Goal: Task Accomplishment & Management: Use online tool/utility

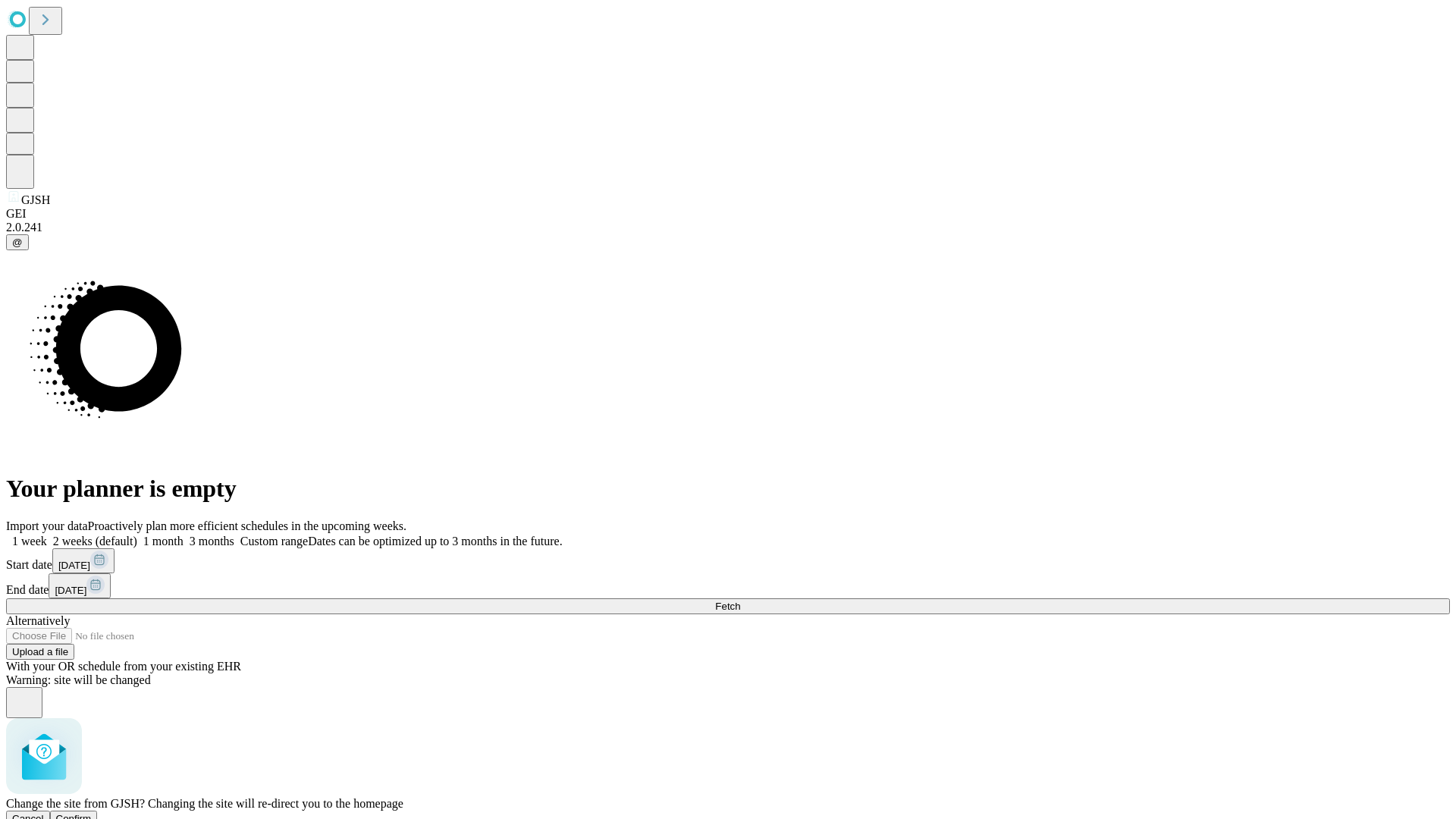
click at [92, 813] on span "Confirm" at bounding box center [74, 818] width 36 height 12
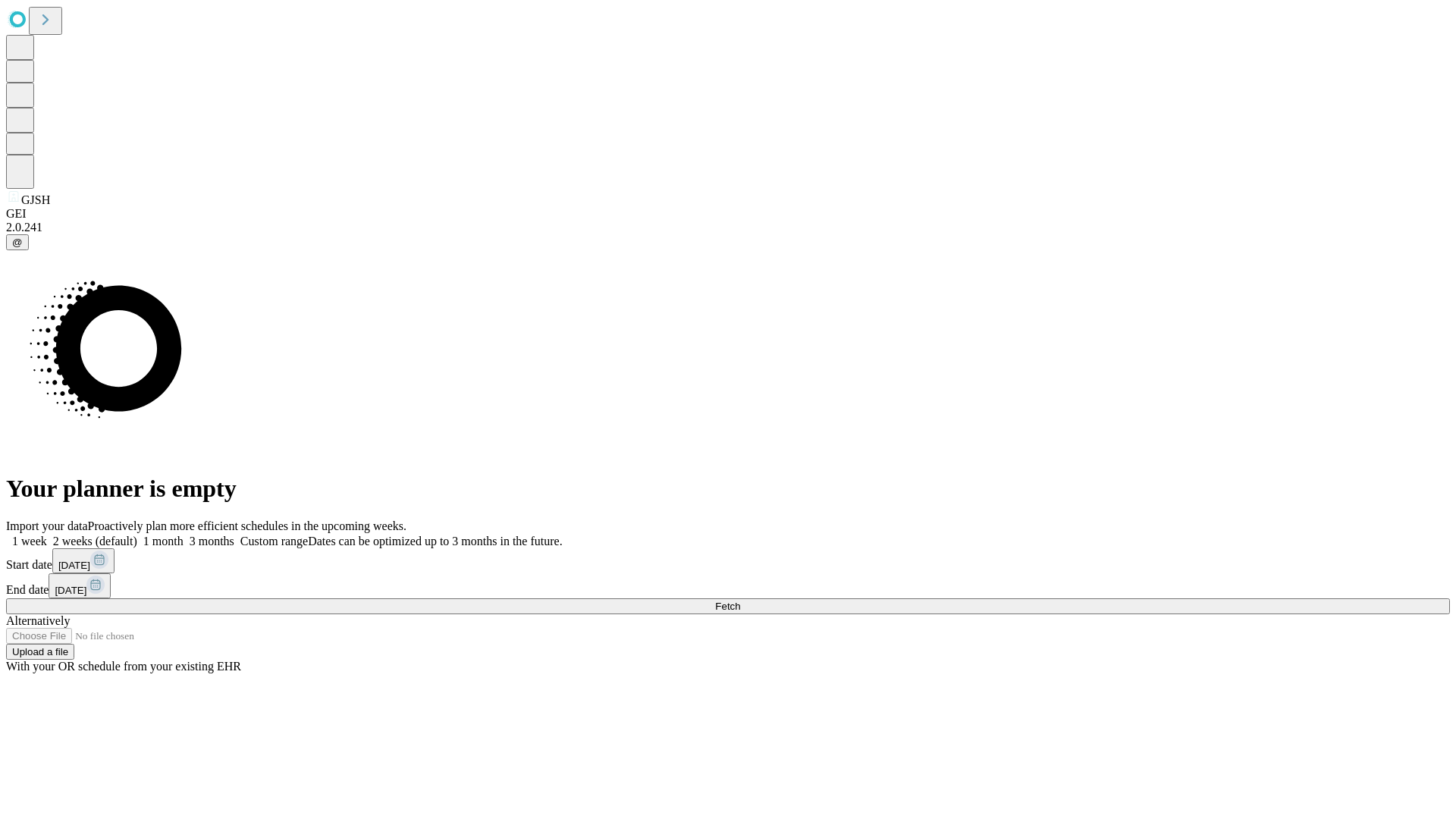
click at [47, 535] on label "1 week" at bounding box center [27, 541] width 41 height 12
click at [740, 601] on span "Fetch" at bounding box center [728, 606] width 25 height 12
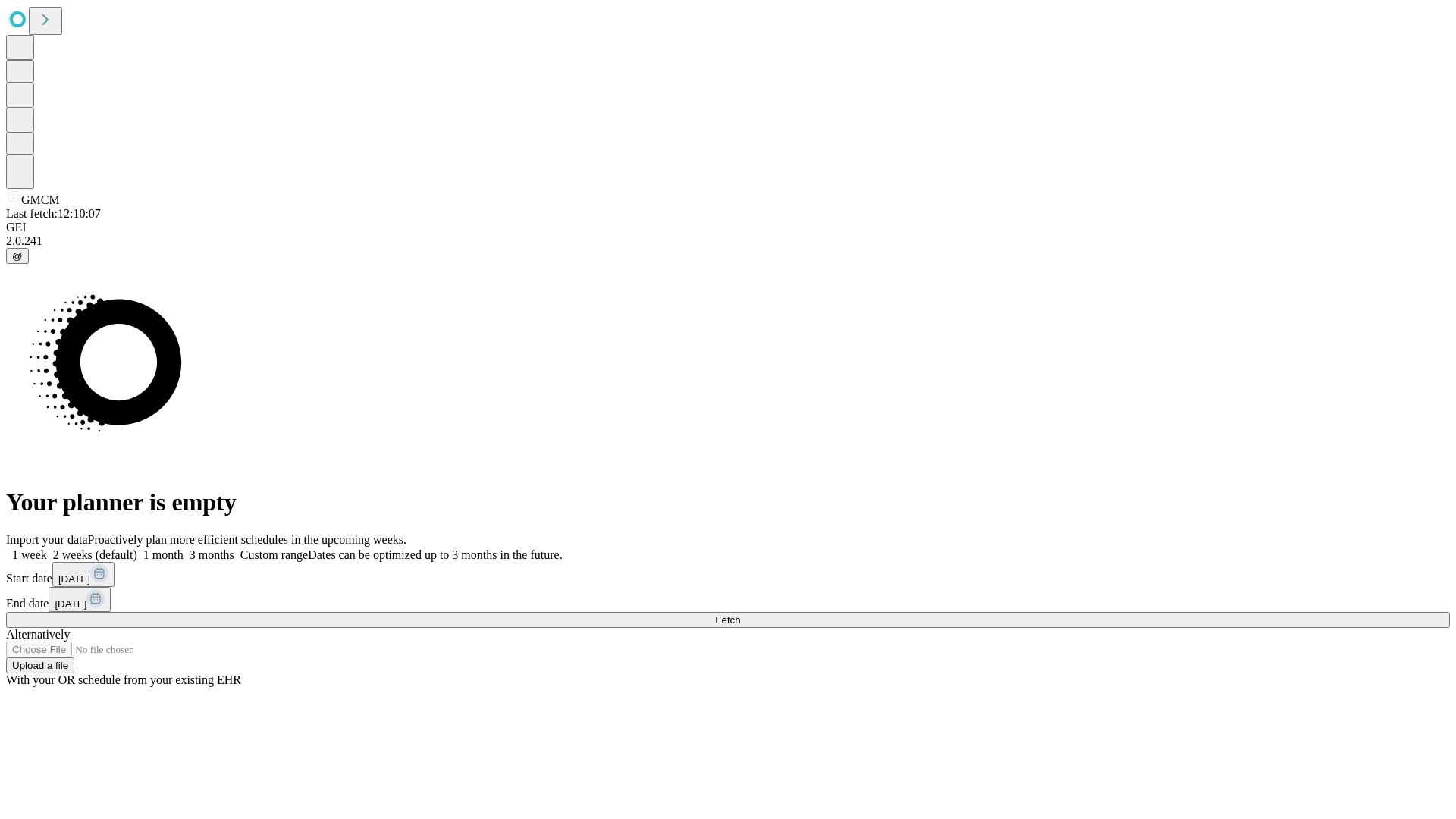
click at [47, 548] on label "1 week" at bounding box center [27, 554] width 41 height 12
click at [740, 614] on span "Fetch" at bounding box center [728, 619] width 25 height 12
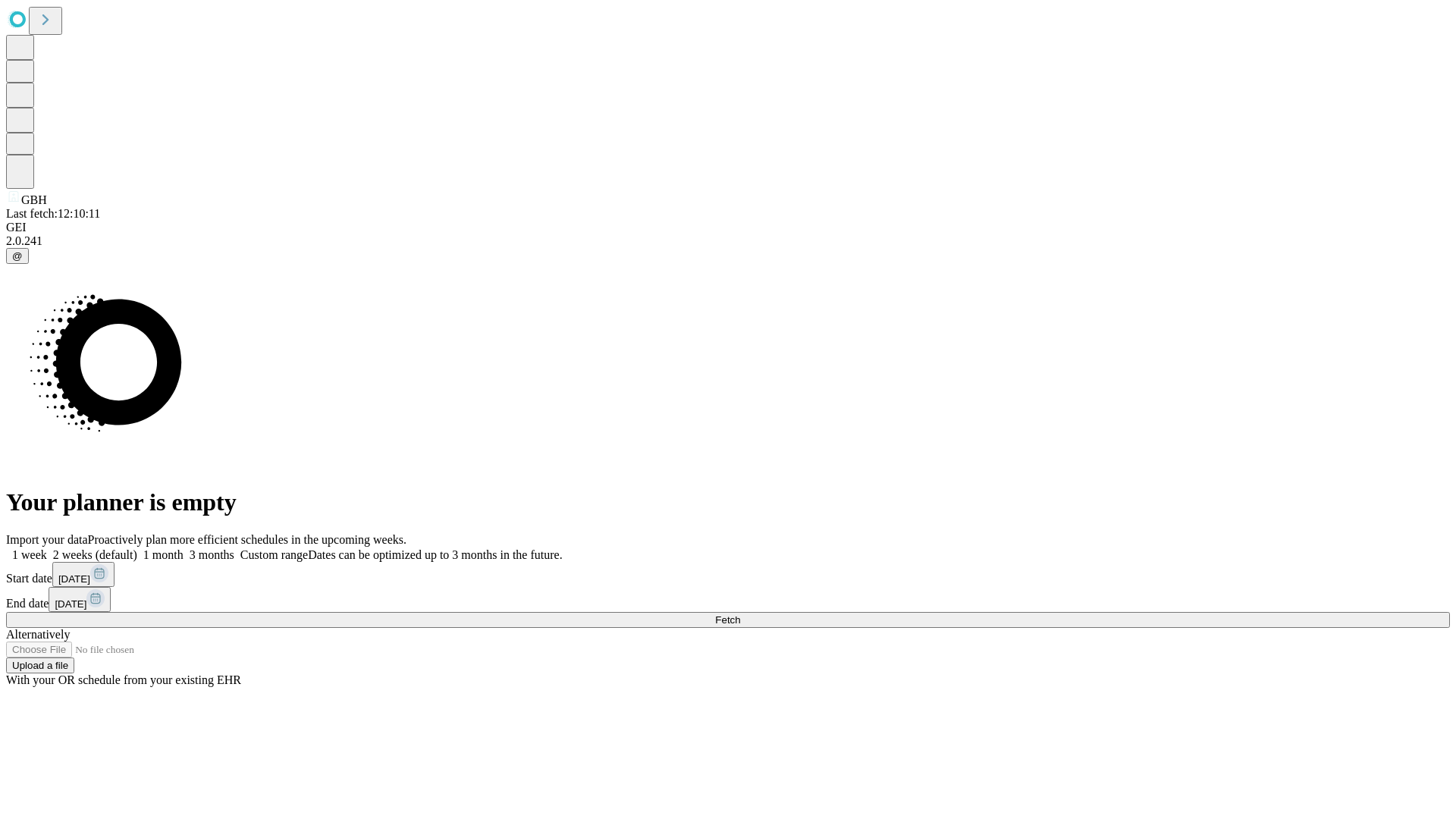
click at [47, 548] on label "1 week" at bounding box center [27, 554] width 41 height 12
click at [740, 614] on span "Fetch" at bounding box center [728, 619] width 25 height 12
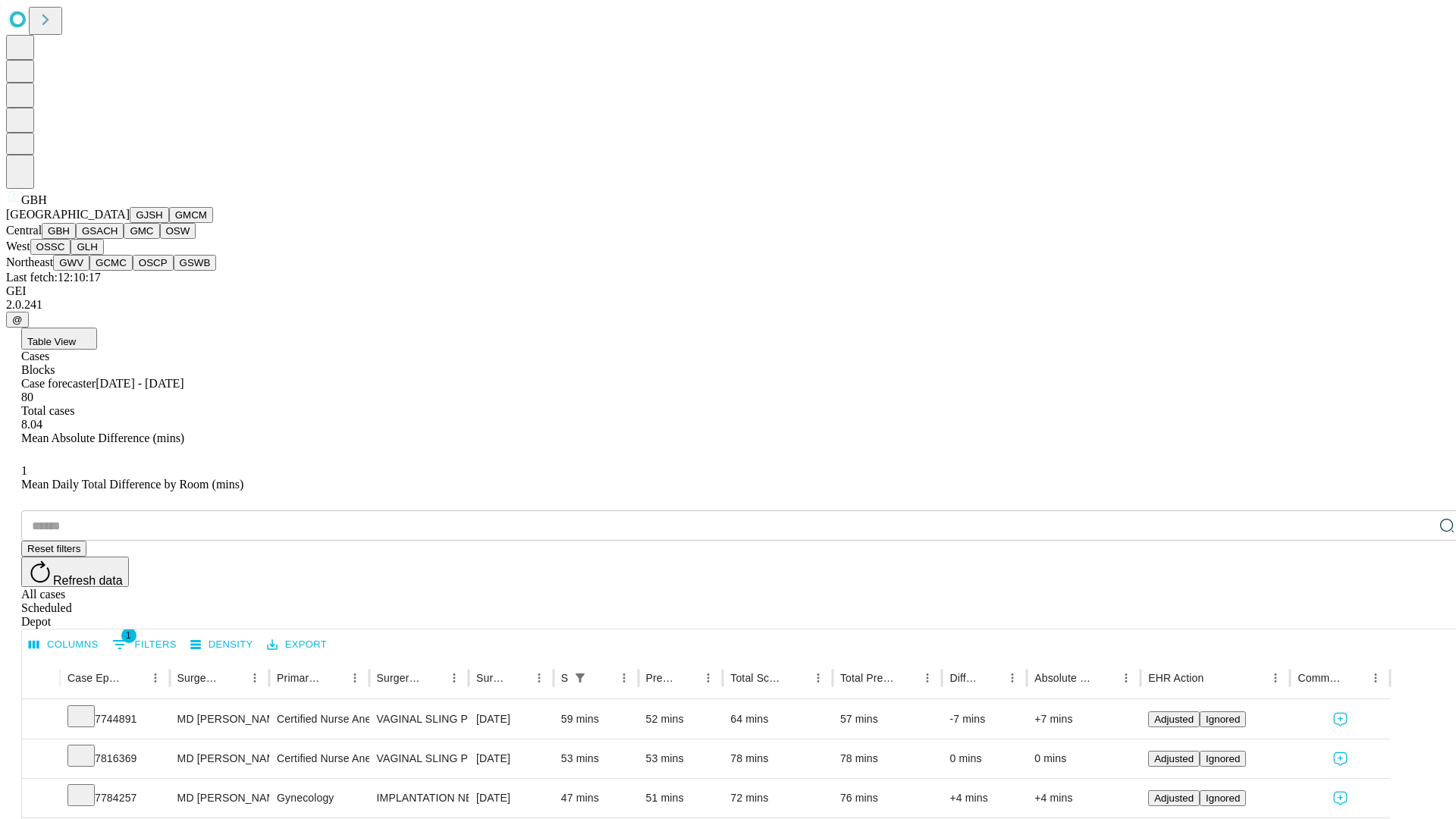
click at [118, 239] on button "GSACH" at bounding box center [100, 231] width 48 height 16
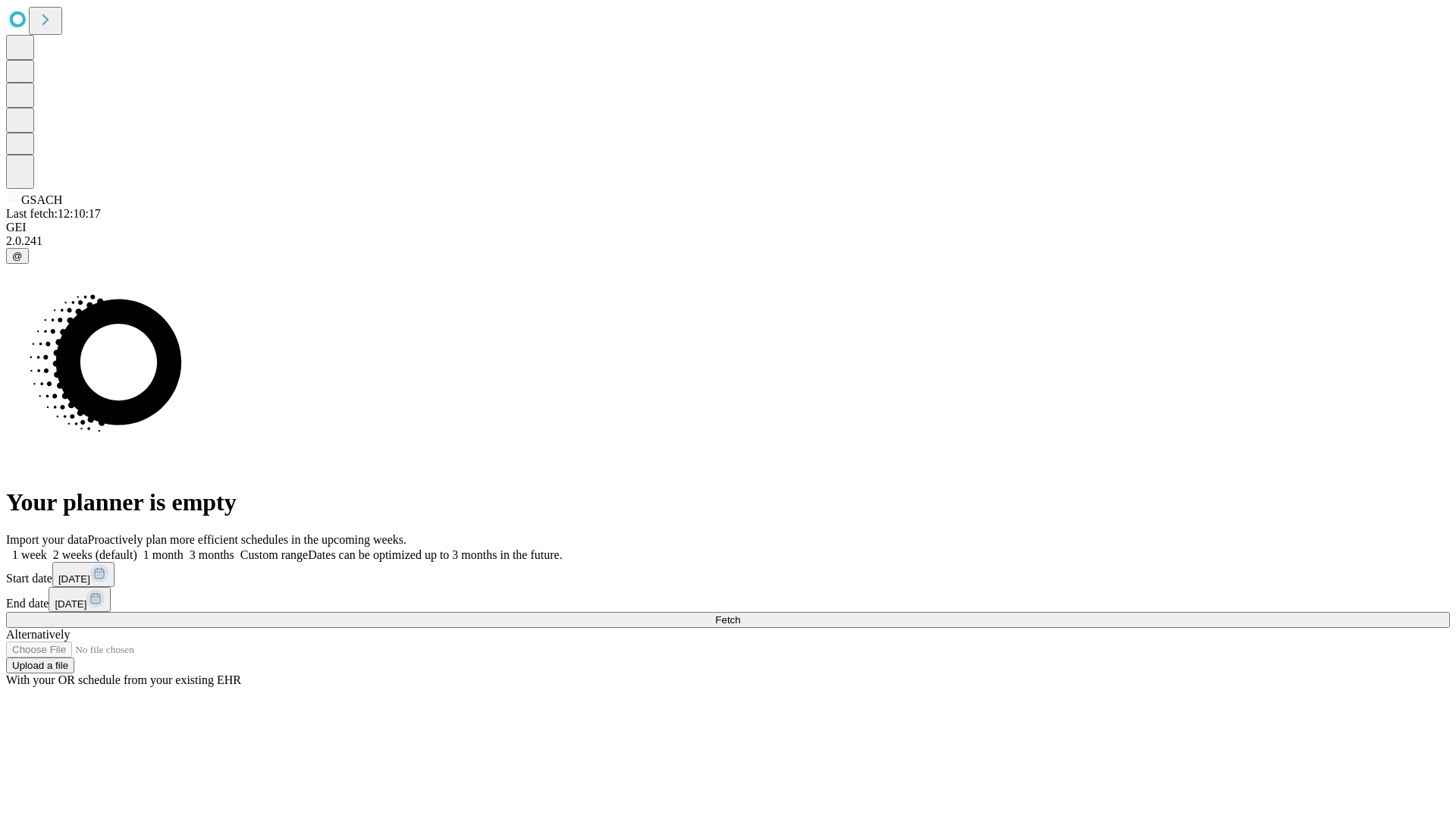
click at [47, 548] on label "1 week" at bounding box center [27, 554] width 41 height 12
click at [740, 614] on span "Fetch" at bounding box center [728, 619] width 25 height 12
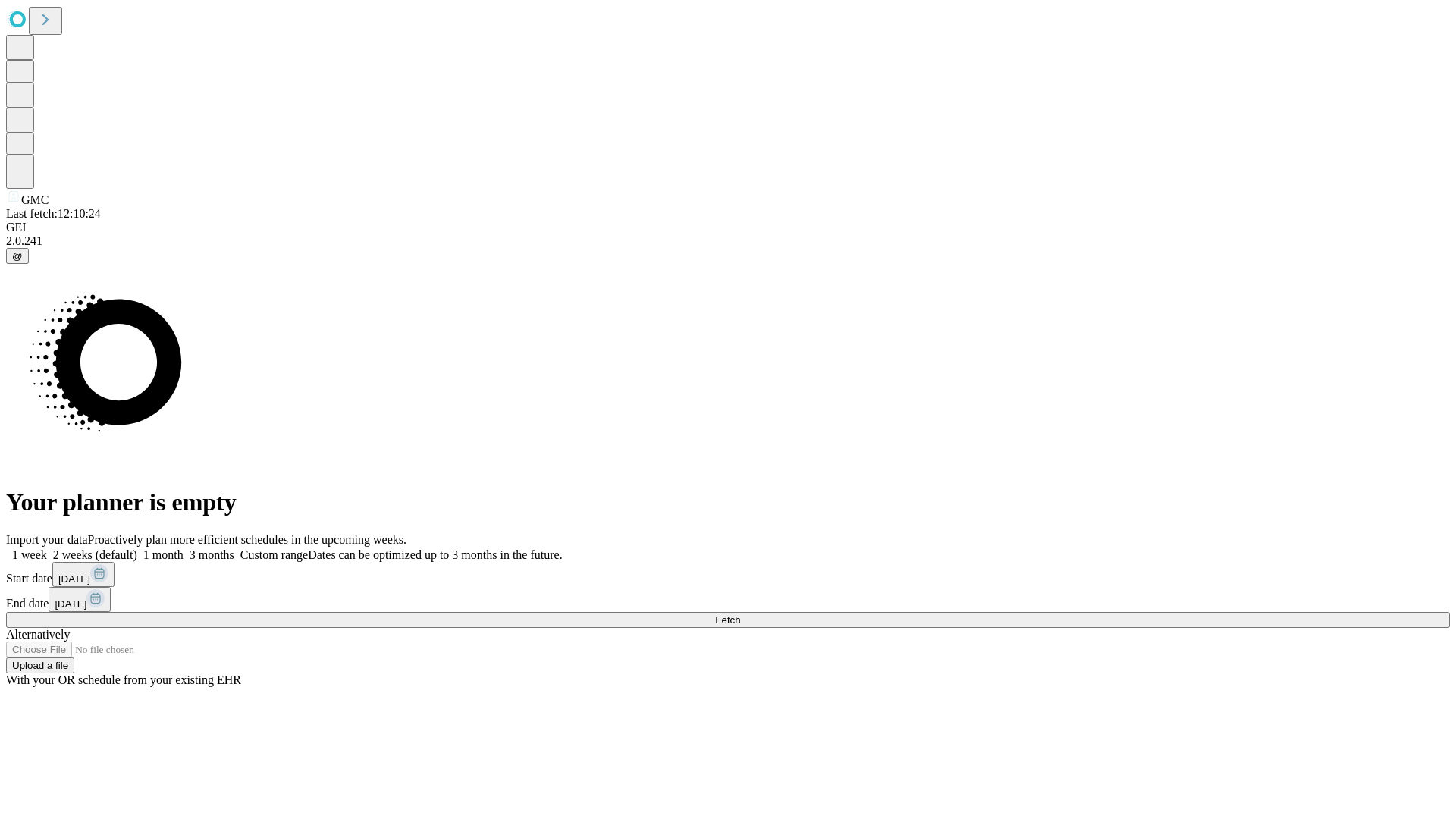
click at [47, 548] on label "1 week" at bounding box center [27, 554] width 41 height 12
click at [740, 614] on span "Fetch" at bounding box center [728, 619] width 25 height 12
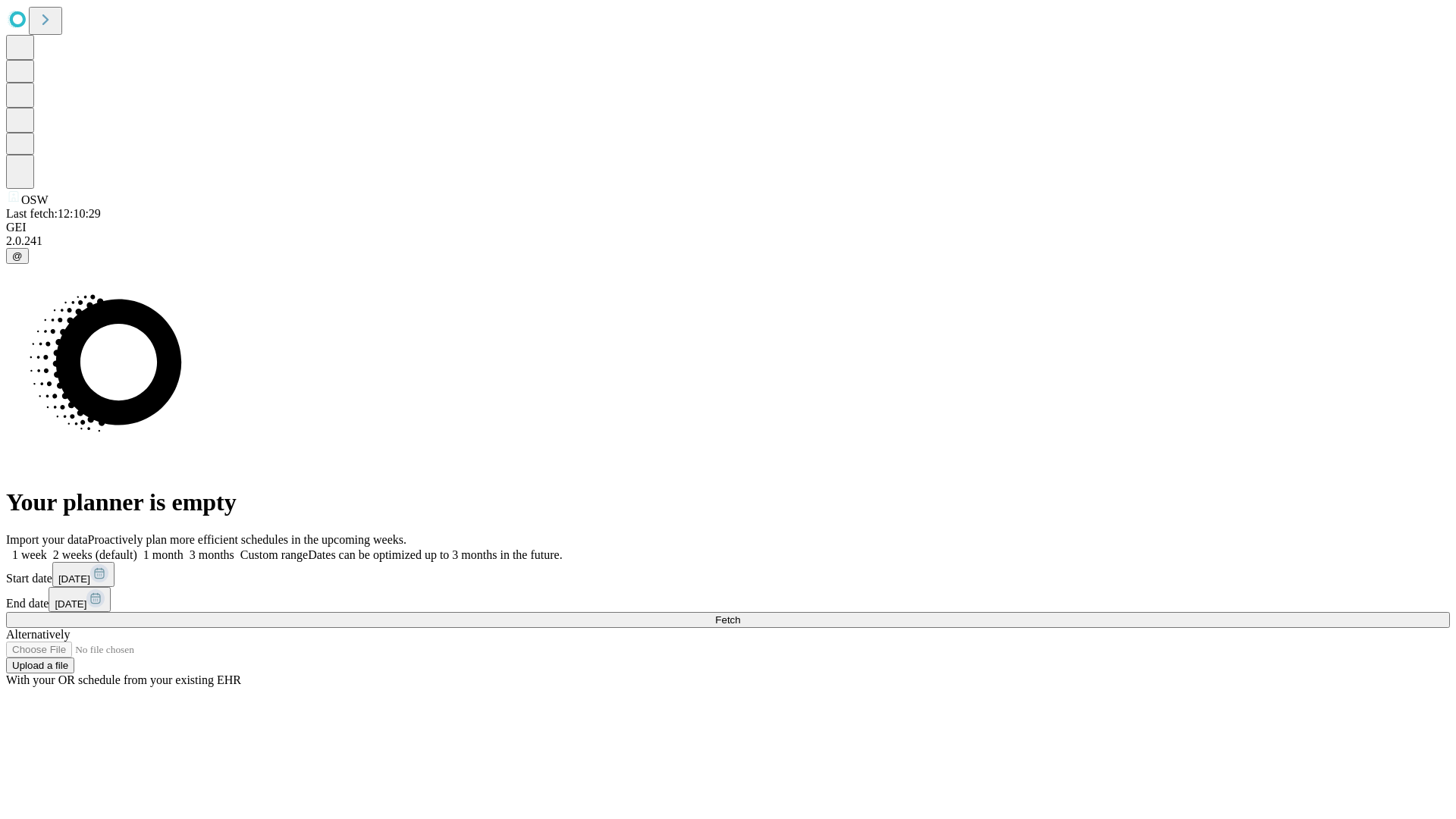
click at [47, 548] on label "1 week" at bounding box center [27, 554] width 41 height 12
click at [740, 614] on span "Fetch" at bounding box center [728, 619] width 25 height 12
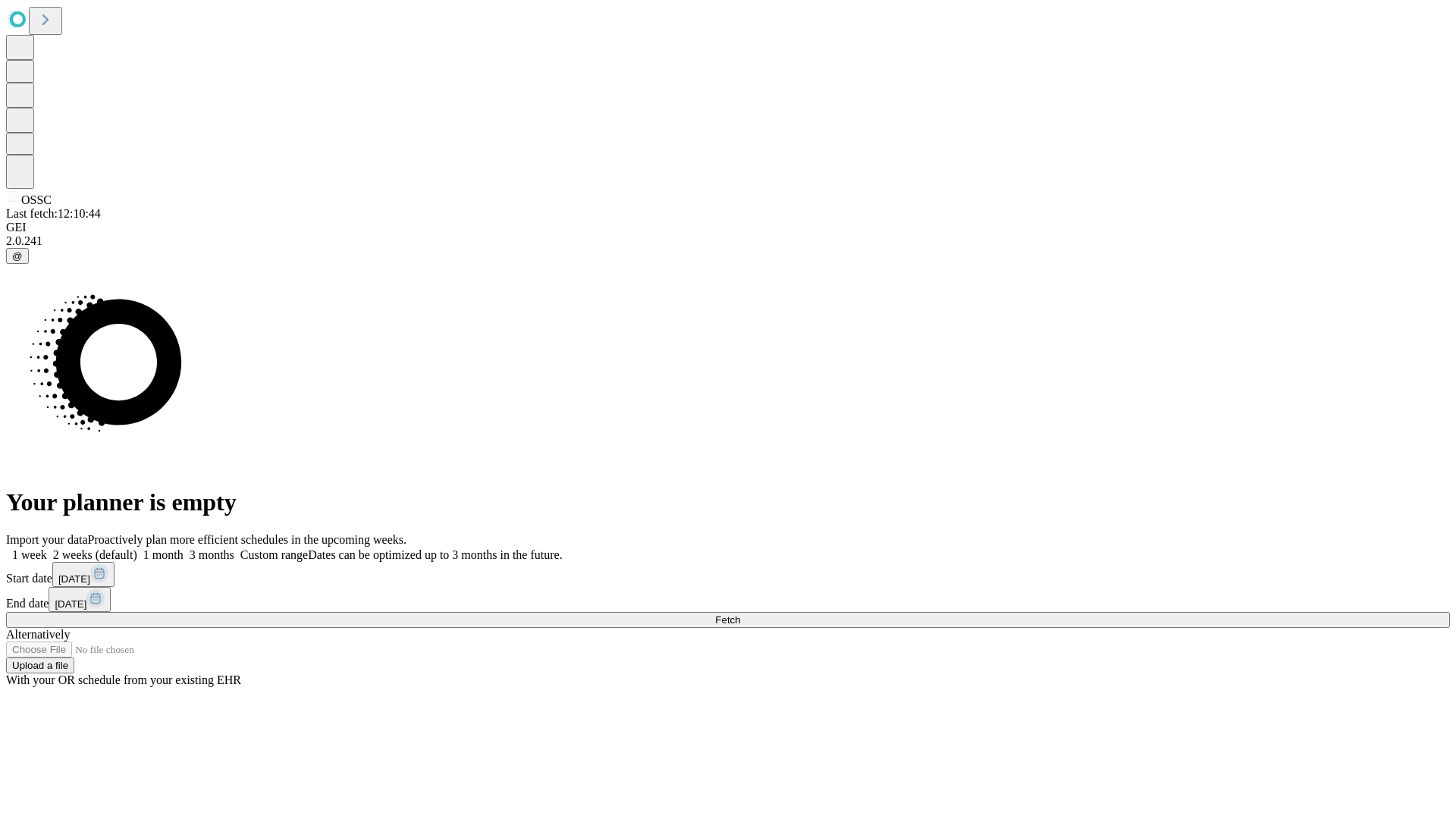
click at [47, 548] on label "1 week" at bounding box center [27, 554] width 41 height 12
click at [740, 614] on span "Fetch" at bounding box center [728, 619] width 25 height 12
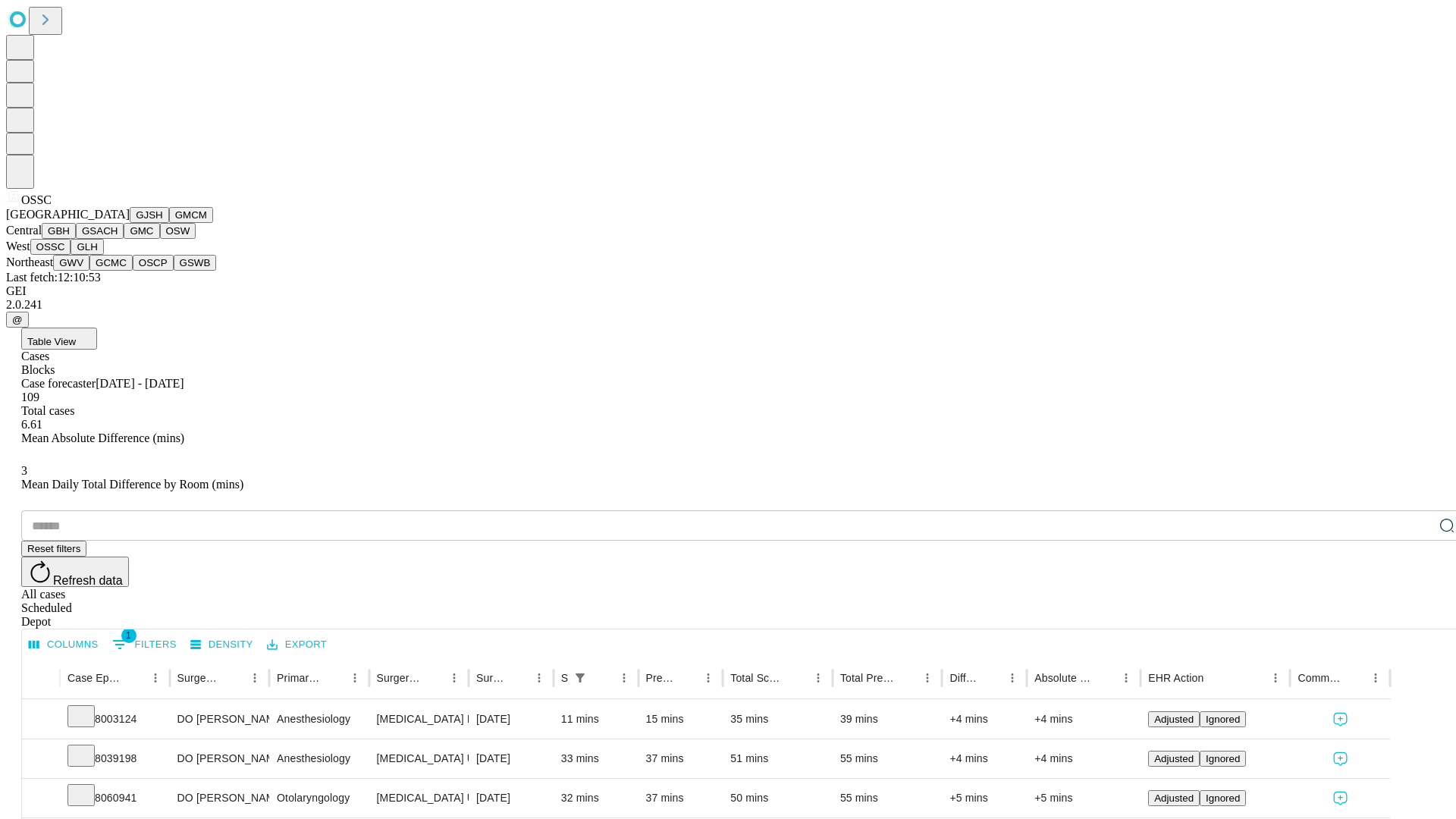
click at [103, 255] on button "GLH" at bounding box center [86, 247] width 33 height 16
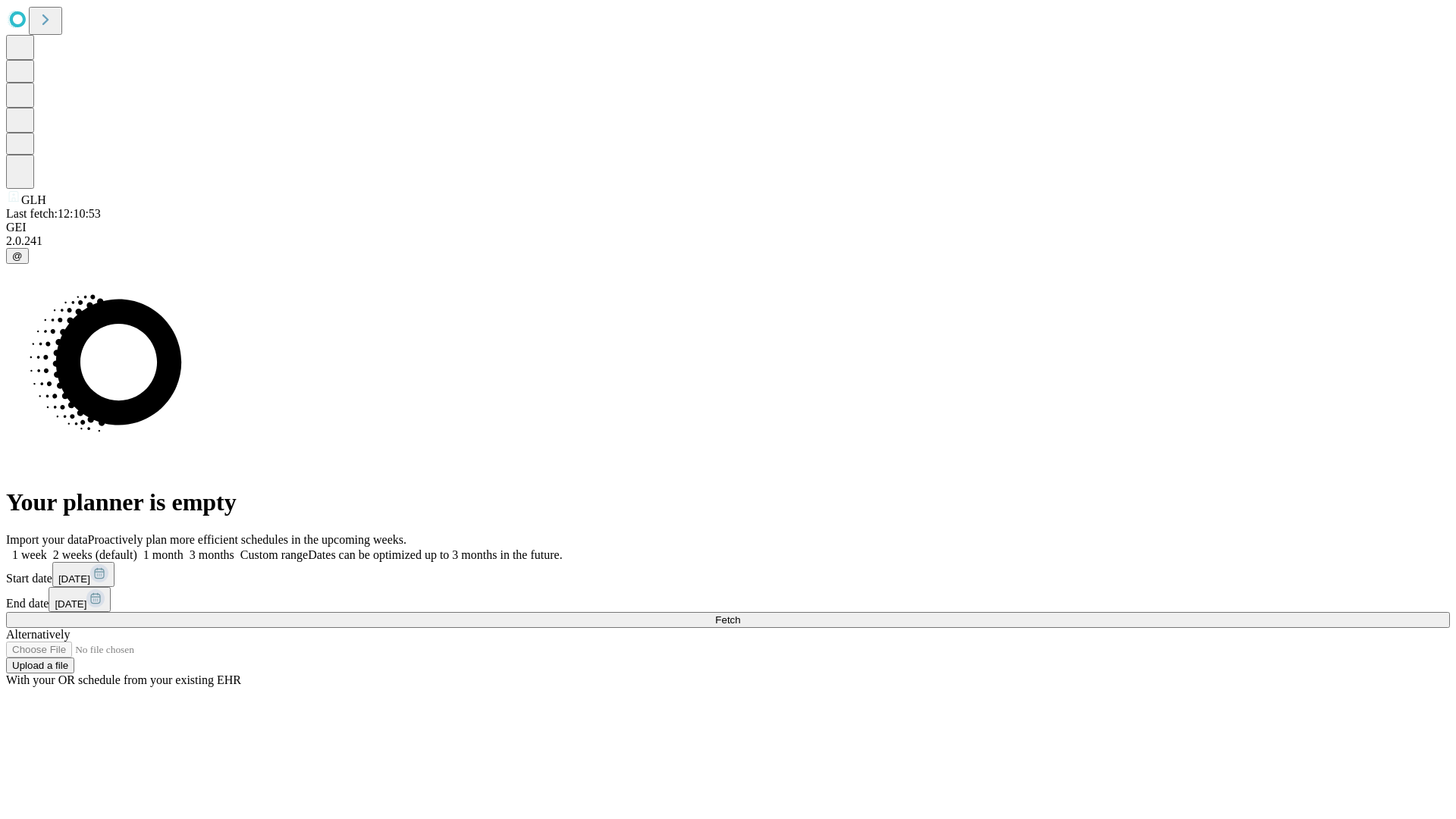
click at [47, 548] on label "1 week" at bounding box center [27, 554] width 41 height 12
click at [740, 614] on span "Fetch" at bounding box center [728, 619] width 25 height 12
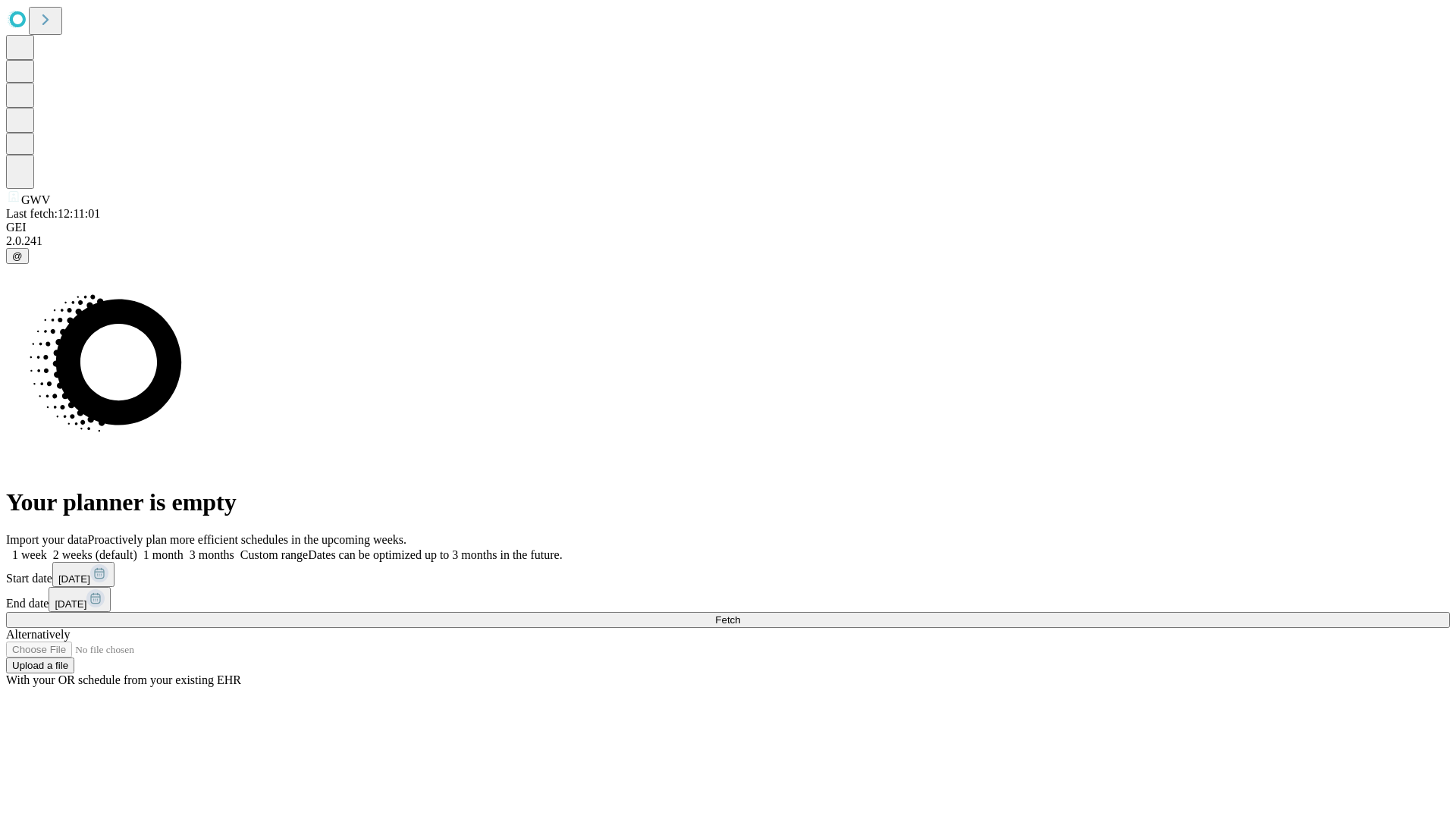
click at [740, 614] on span "Fetch" at bounding box center [728, 619] width 25 height 12
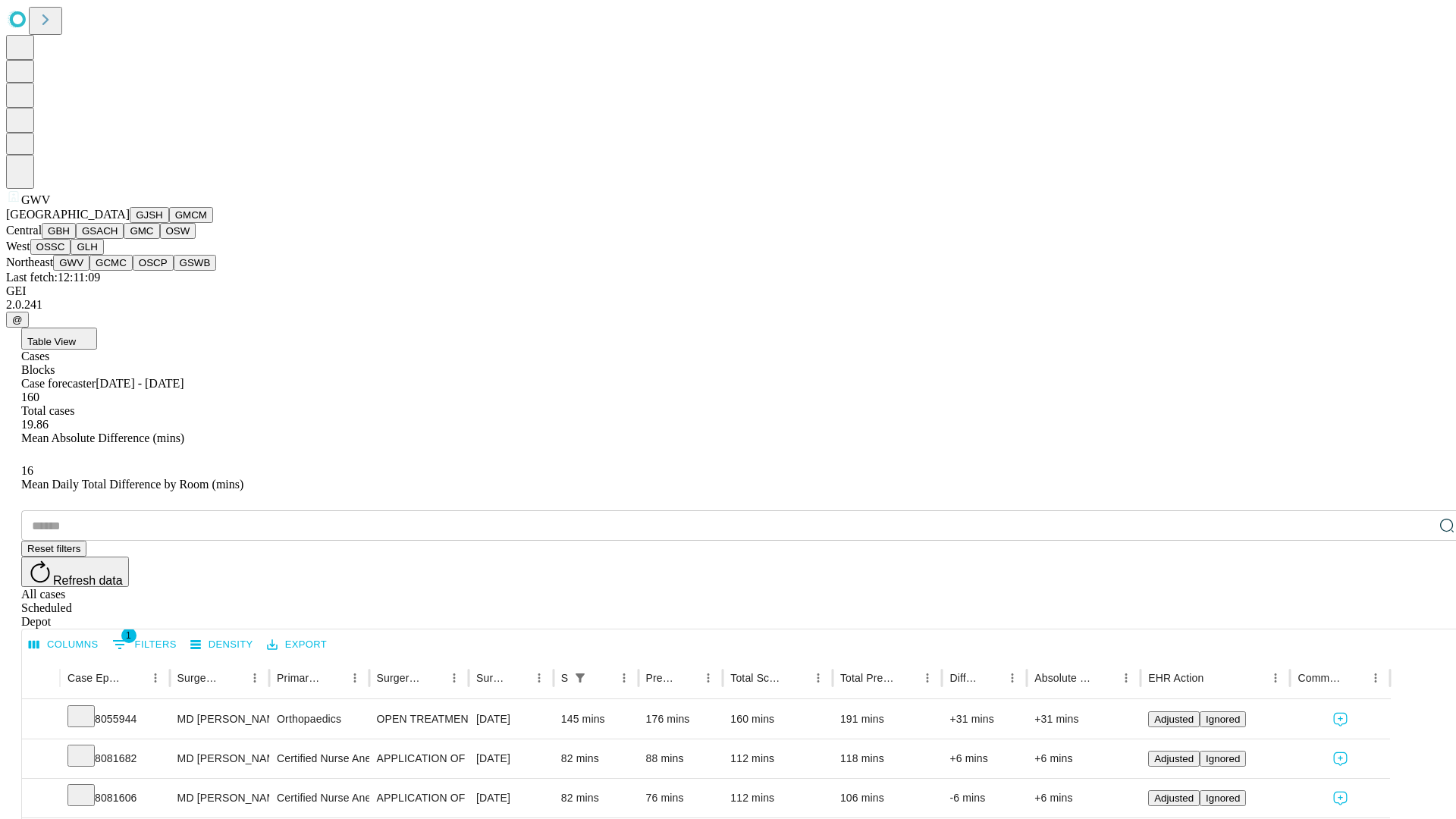
click at [118, 271] on button "GCMC" at bounding box center [110, 263] width 44 height 16
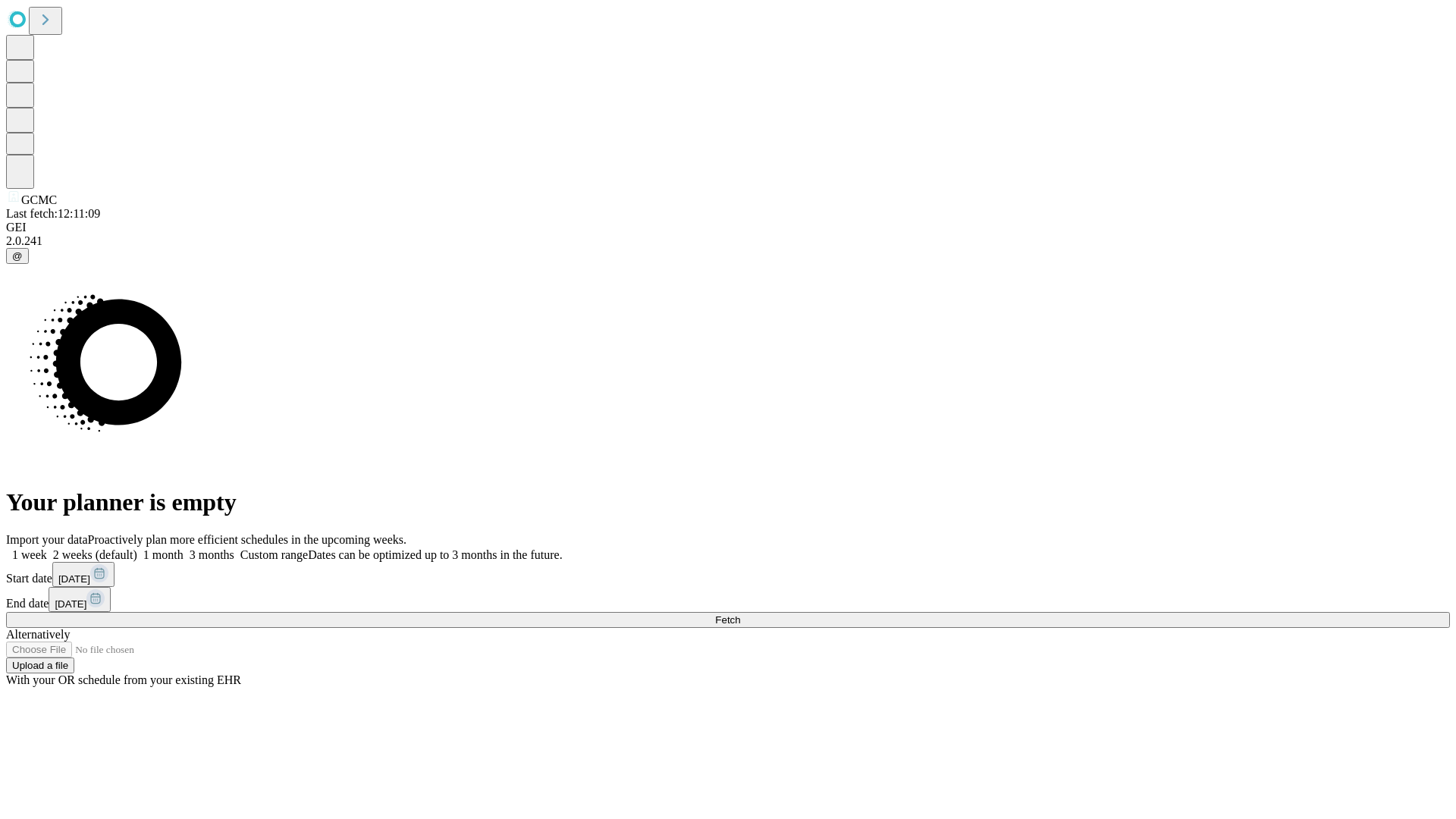
click at [47, 548] on label "1 week" at bounding box center [27, 554] width 41 height 12
click at [740, 614] on span "Fetch" at bounding box center [728, 619] width 25 height 12
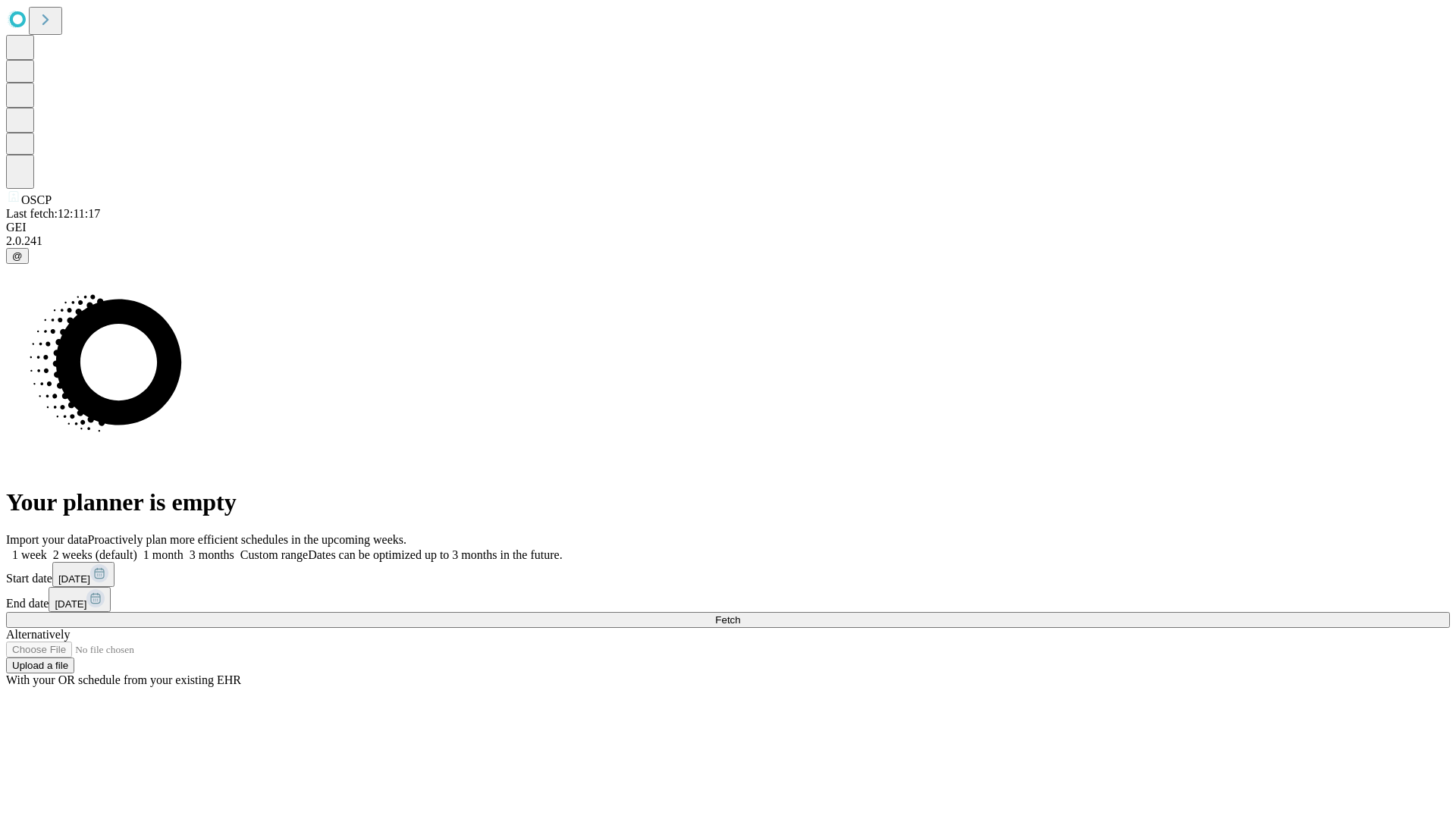
click at [47, 548] on label "1 week" at bounding box center [27, 554] width 41 height 12
click at [740, 614] on span "Fetch" at bounding box center [728, 619] width 25 height 12
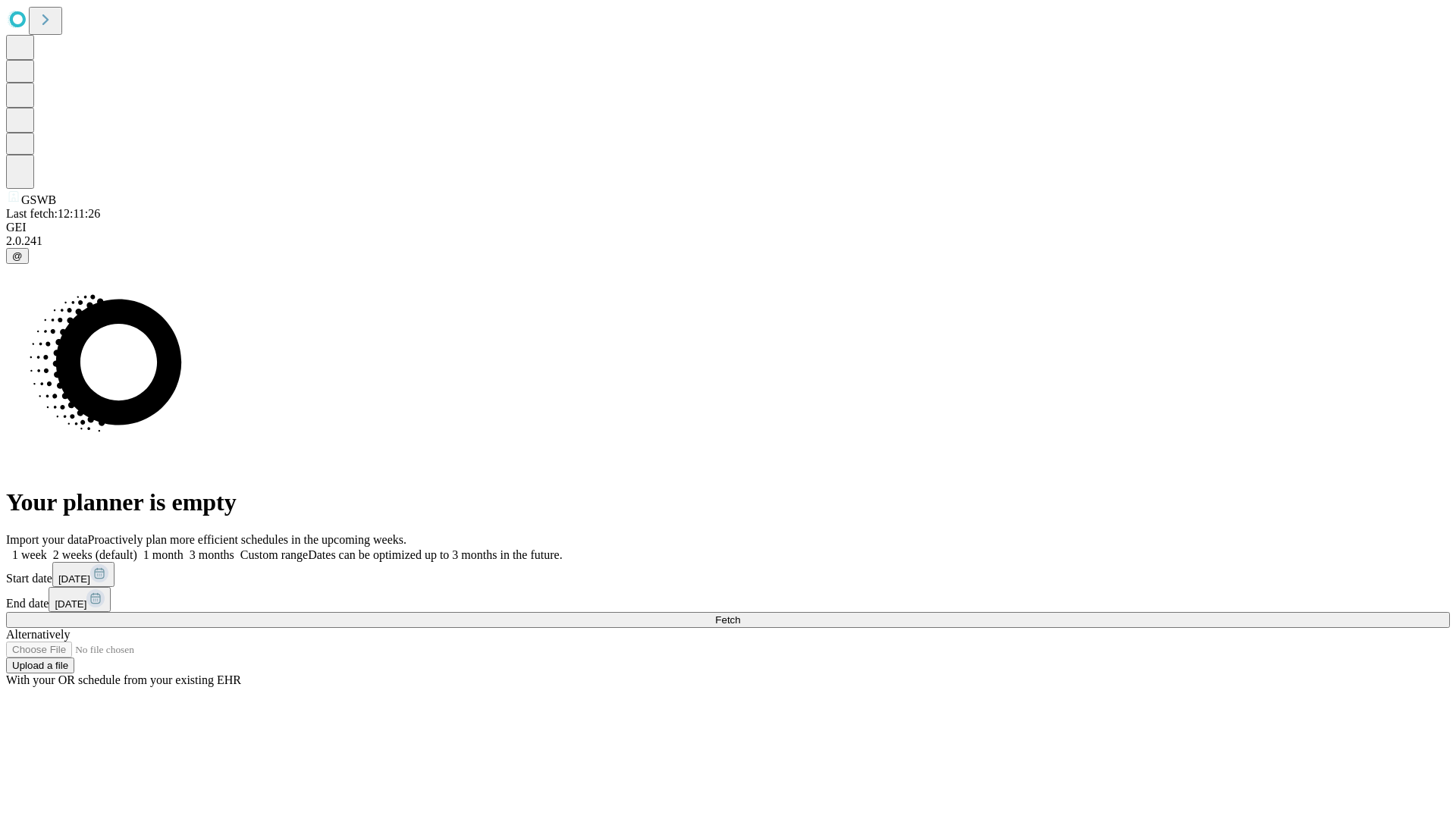
click at [47, 548] on label "1 week" at bounding box center [27, 554] width 41 height 12
click at [740, 614] on span "Fetch" at bounding box center [728, 619] width 25 height 12
